Goal: Information Seeking & Learning: Learn about a topic

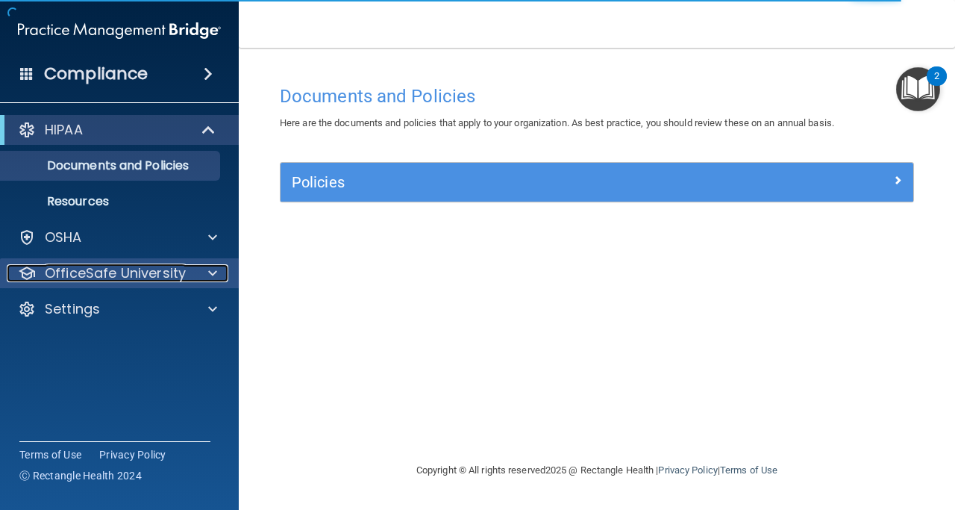
click at [163, 278] on p "OfficeSafe University" at bounding box center [115, 273] width 141 height 18
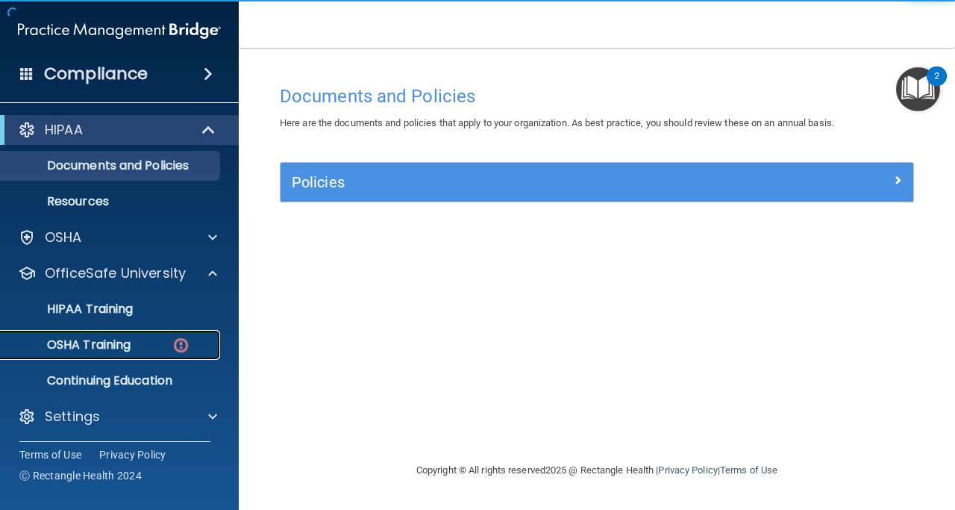
click at [117, 346] on p "OSHA Training" at bounding box center [70, 344] width 121 height 15
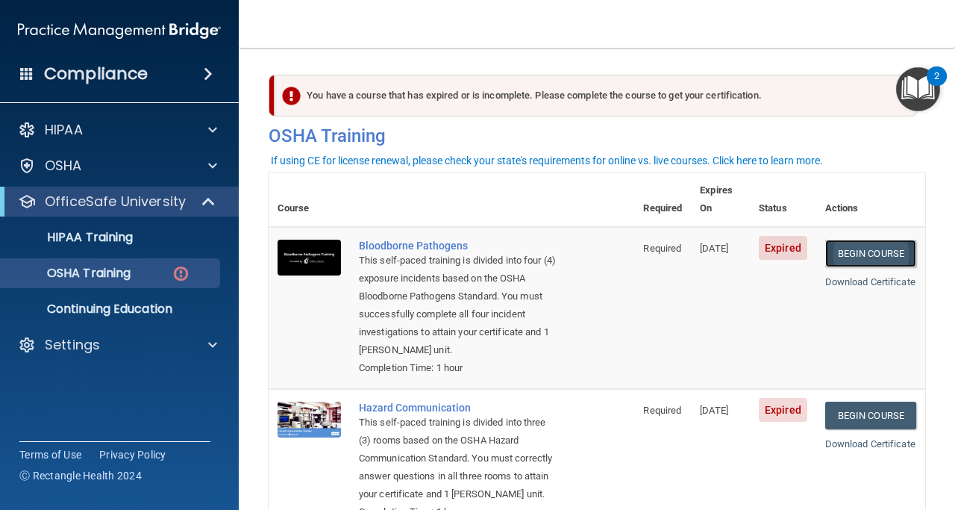
click at [867, 240] on link "Begin Course" at bounding box center [870, 254] width 91 height 28
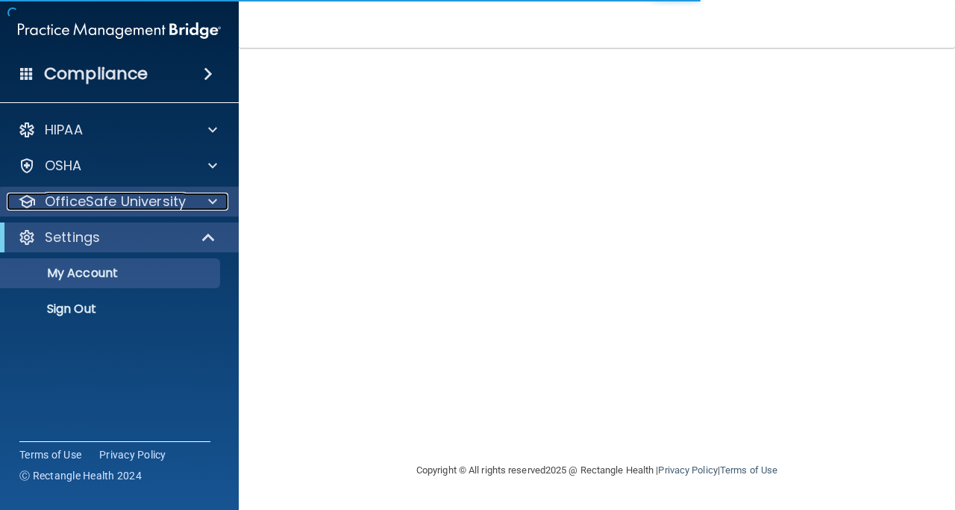
click at [216, 203] on span at bounding box center [212, 202] width 9 height 18
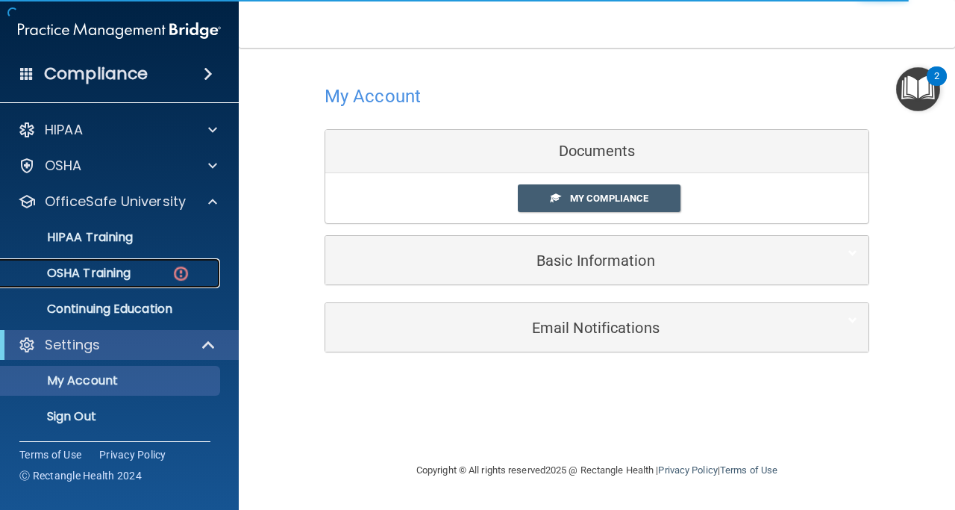
click at [142, 275] on div "OSHA Training" at bounding box center [112, 273] width 204 height 15
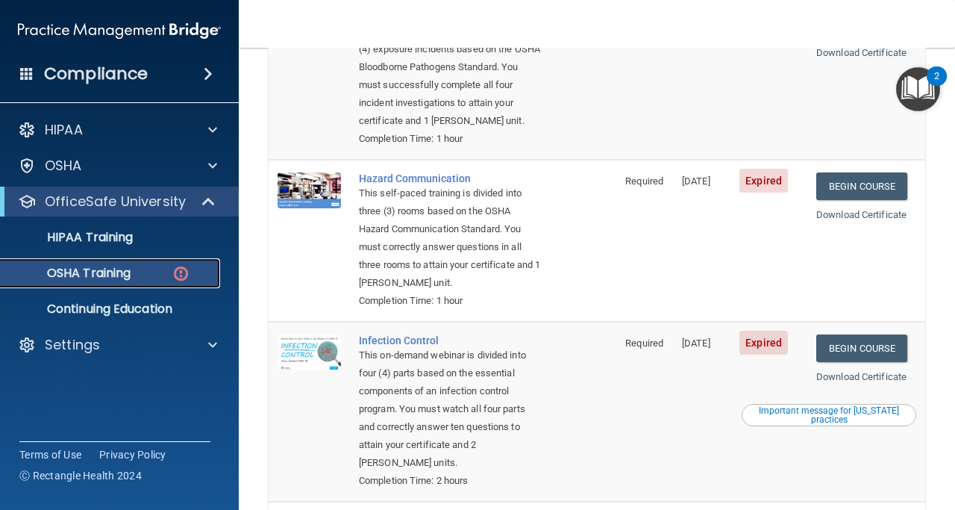
scroll to position [199, 0]
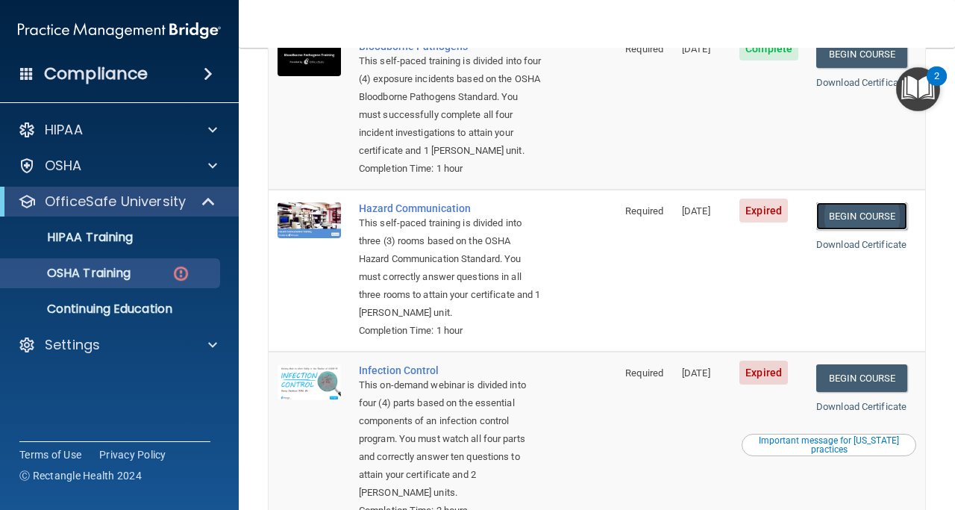
click at [843, 214] on link "Begin Course" at bounding box center [861, 216] width 91 height 28
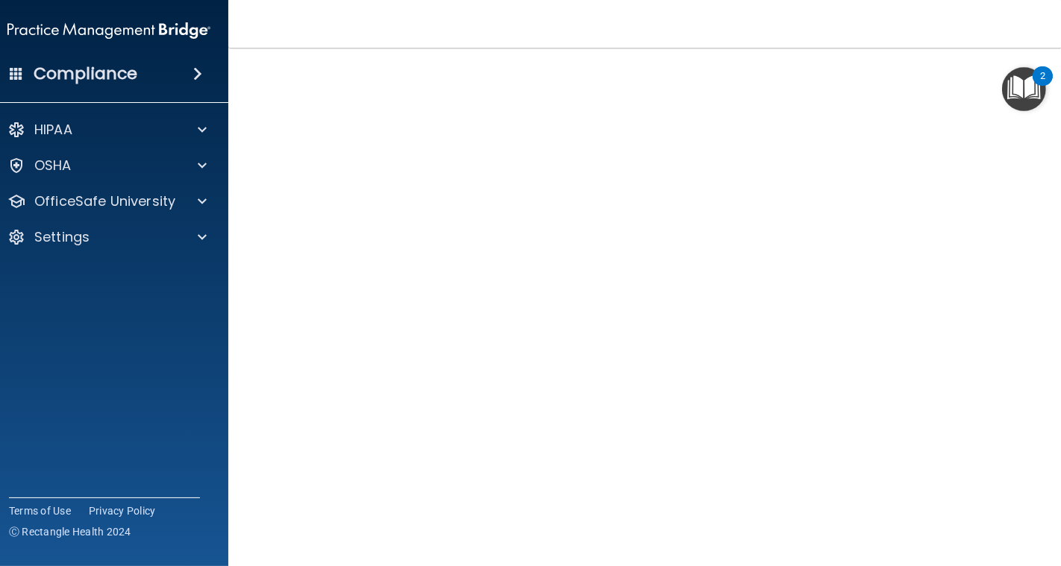
scroll to position [60, 0]
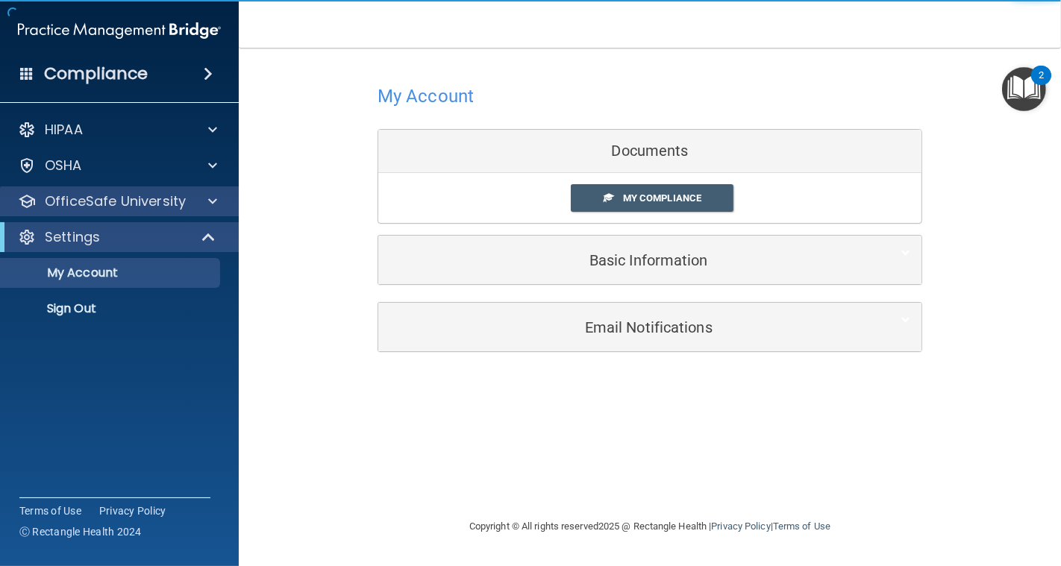
click at [212, 210] on div "OfficeSafe University" at bounding box center [120, 202] width 240 height 30
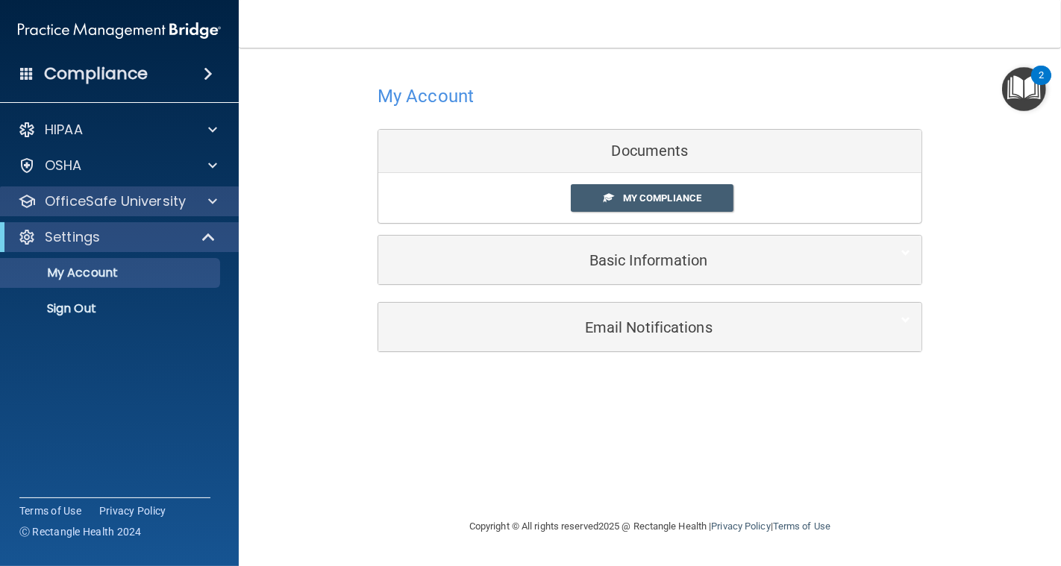
click at [214, 210] on div "OfficeSafe University" at bounding box center [120, 202] width 240 height 30
click at [213, 201] on span at bounding box center [212, 202] width 9 height 18
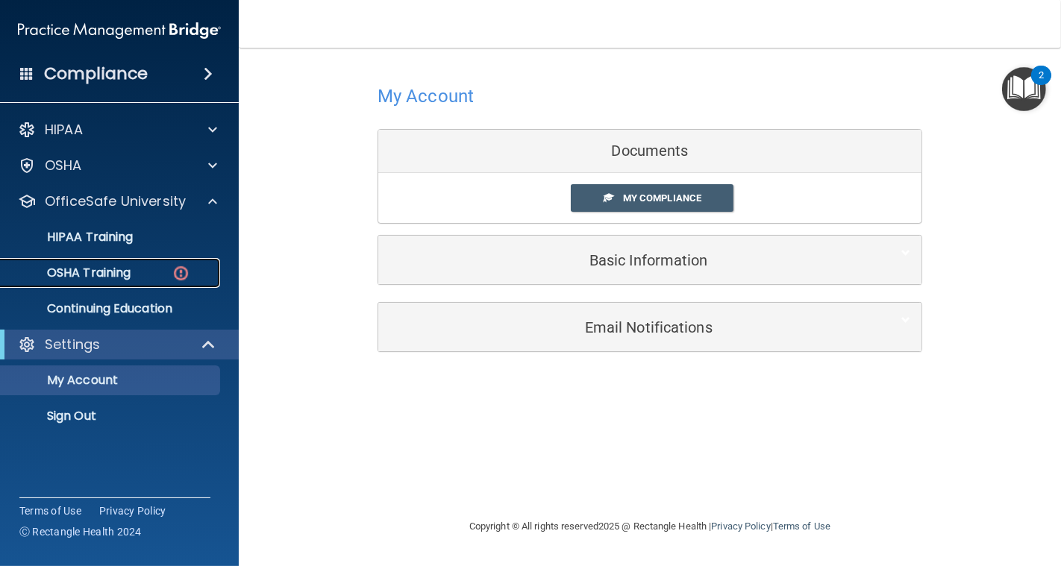
click at [151, 272] on div "OSHA Training" at bounding box center [112, 273] width 204 height 15
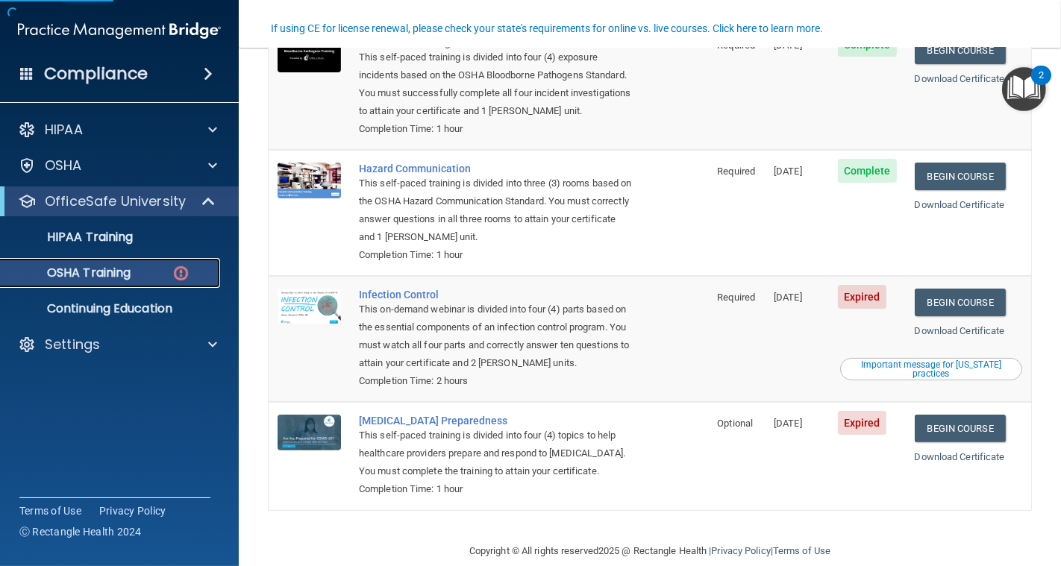
scroll to position [205, 0]
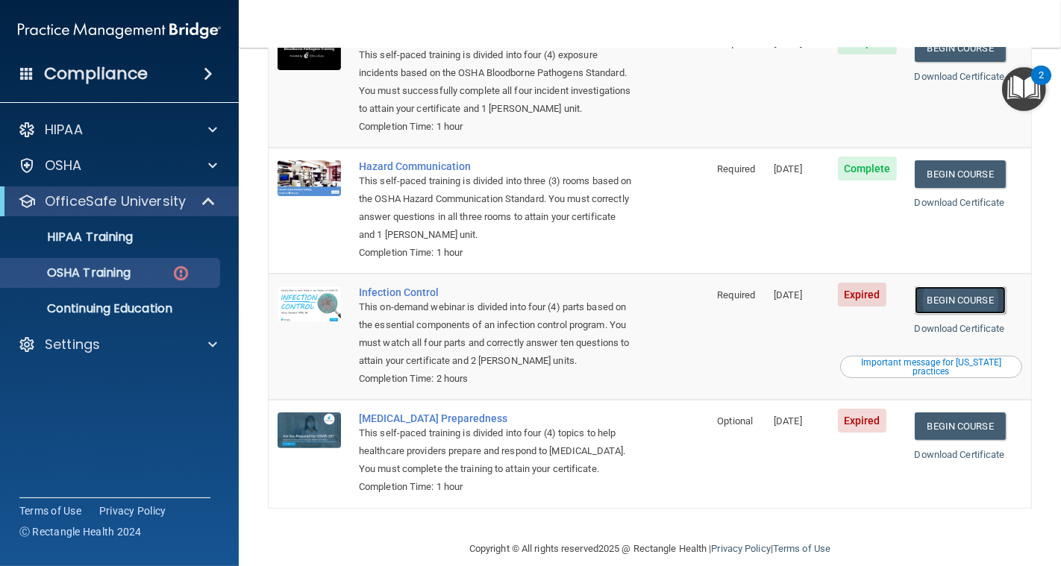
click at [955, 287] on link "Begin Course" at bounding box center [960, 301] width 91 height 28
click at [172, 278] on img at bounding box center [181, 273] width 19 height 19
click at [170, 278] on div "OSHA Training" at bounding box center [112, 273] width 204 height 15
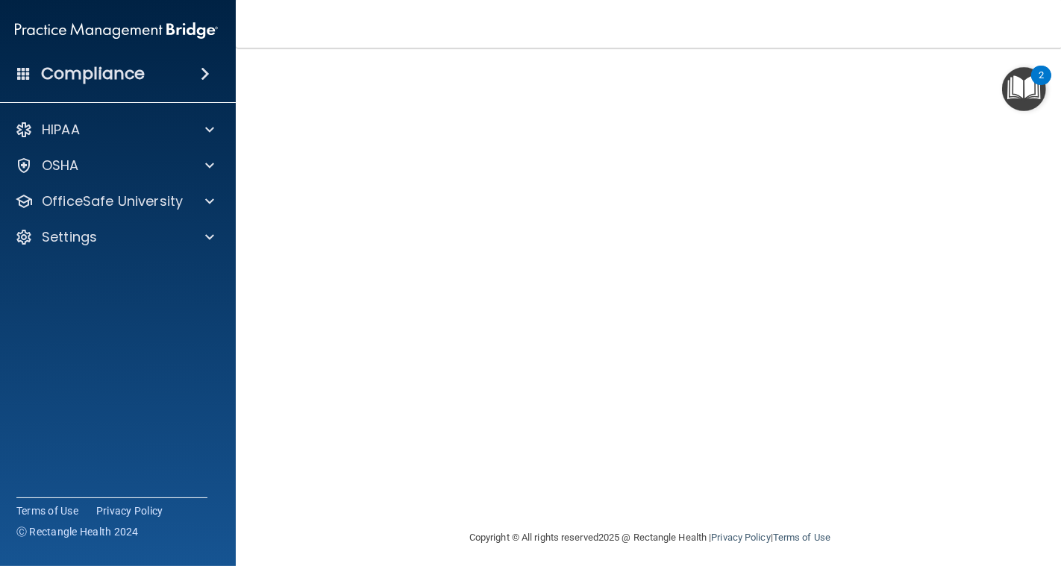
scroll to position [72, 0]
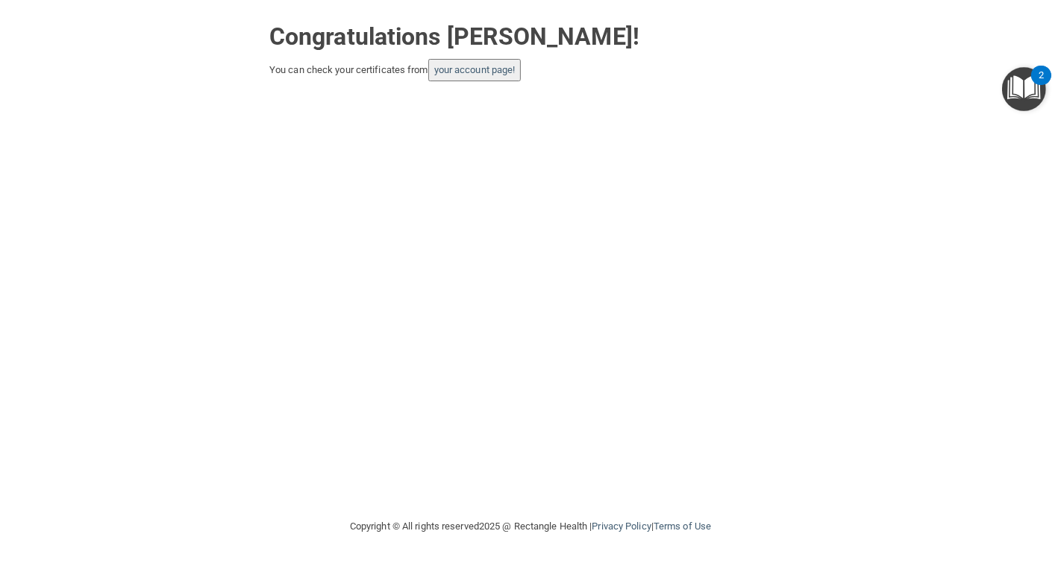
click at [476, 75] on button "your account page!" at bounding box center [474, 70] width 93 height 22
click at [478, 64] on link "your account page!" at bounding box center [474, 69] width 81 height 11
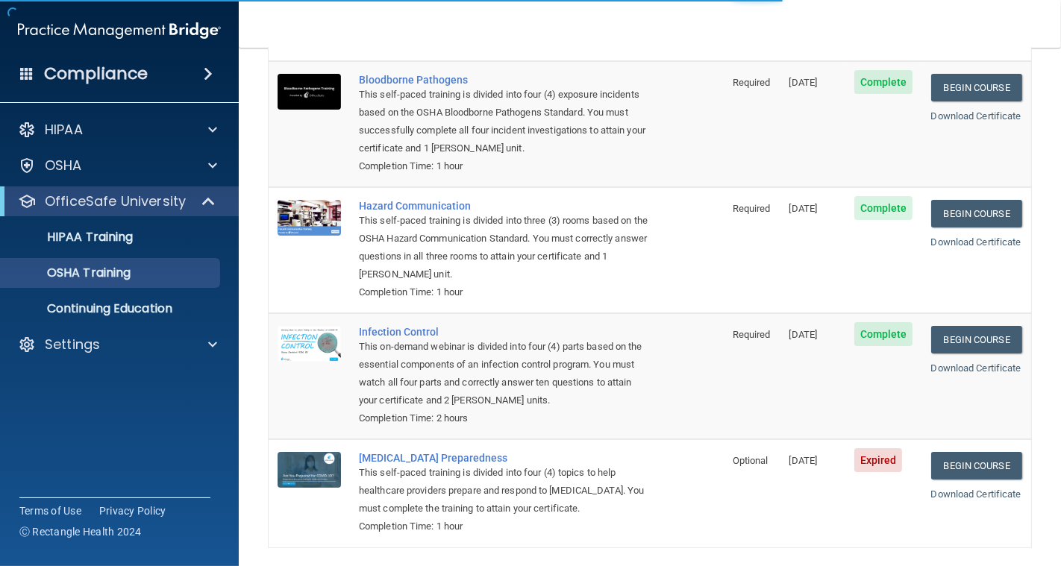
scroll to position [163, 0]
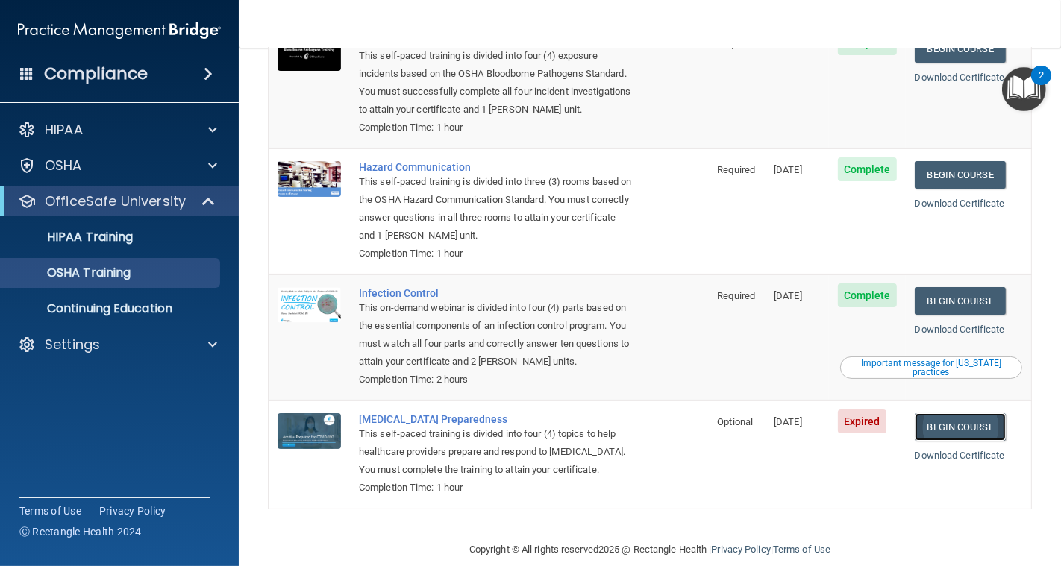
click at [957, 413] on link "Begin Course" at bounding box center [960, 427] width 91 height 28
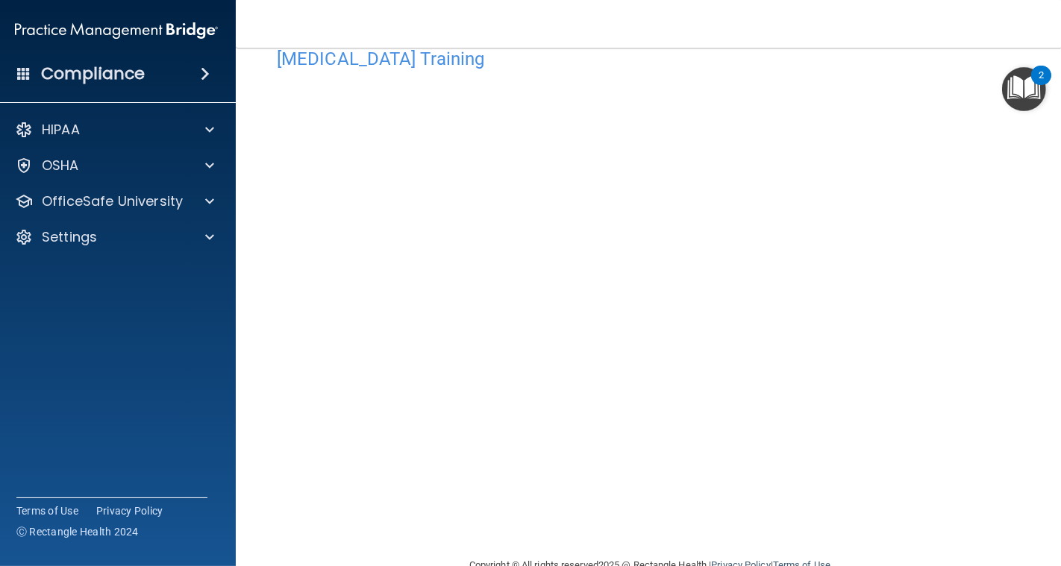
scroll to position [40, 0]
